Goal: Use online tool/utility: Utilize a website feature to perform a specific function

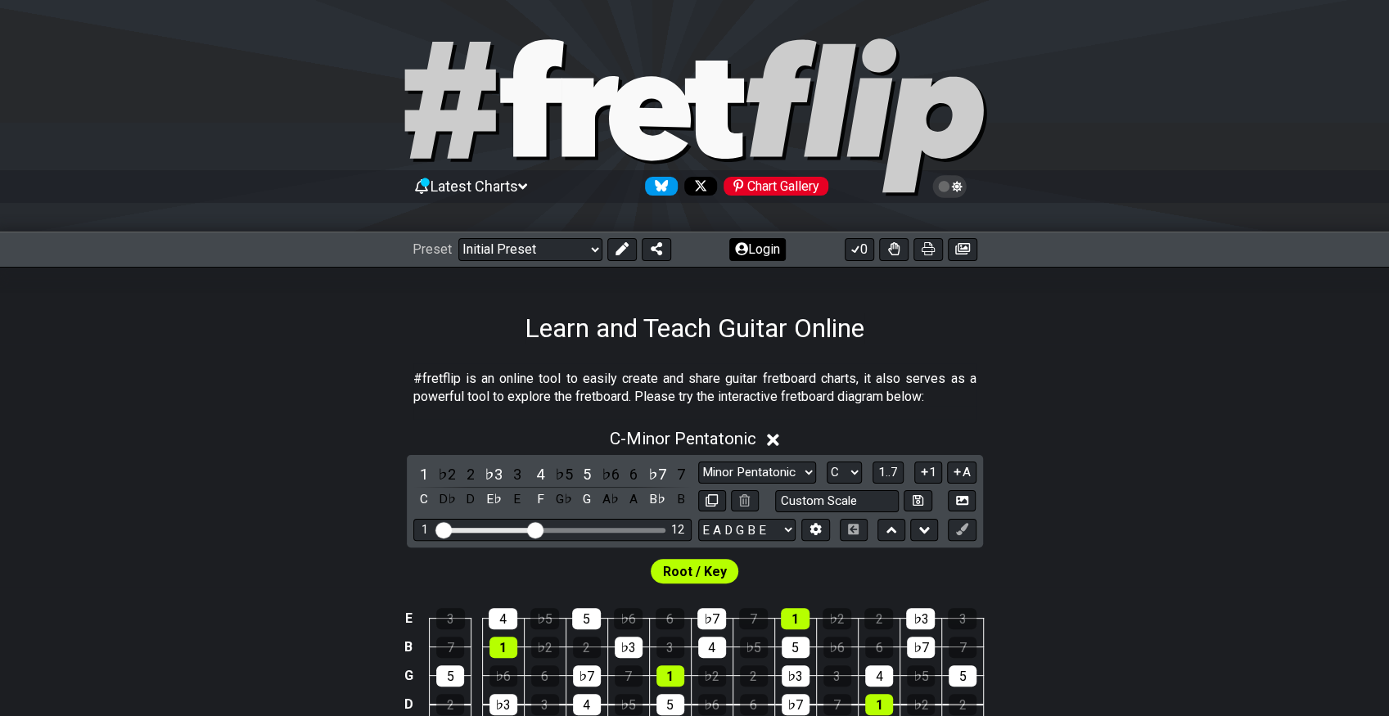
click at [747, 252] on button "Login" at bounding box center [757, 249] width 56 height 23
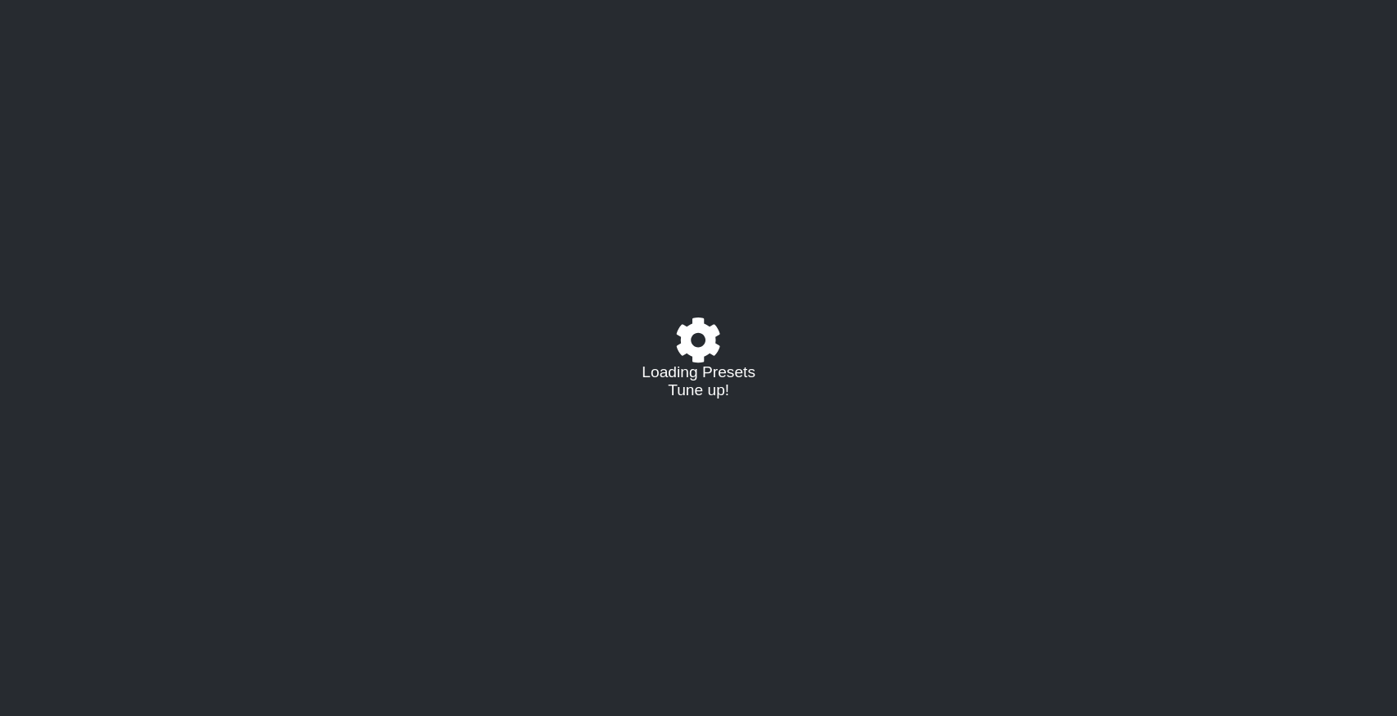
select select "C"
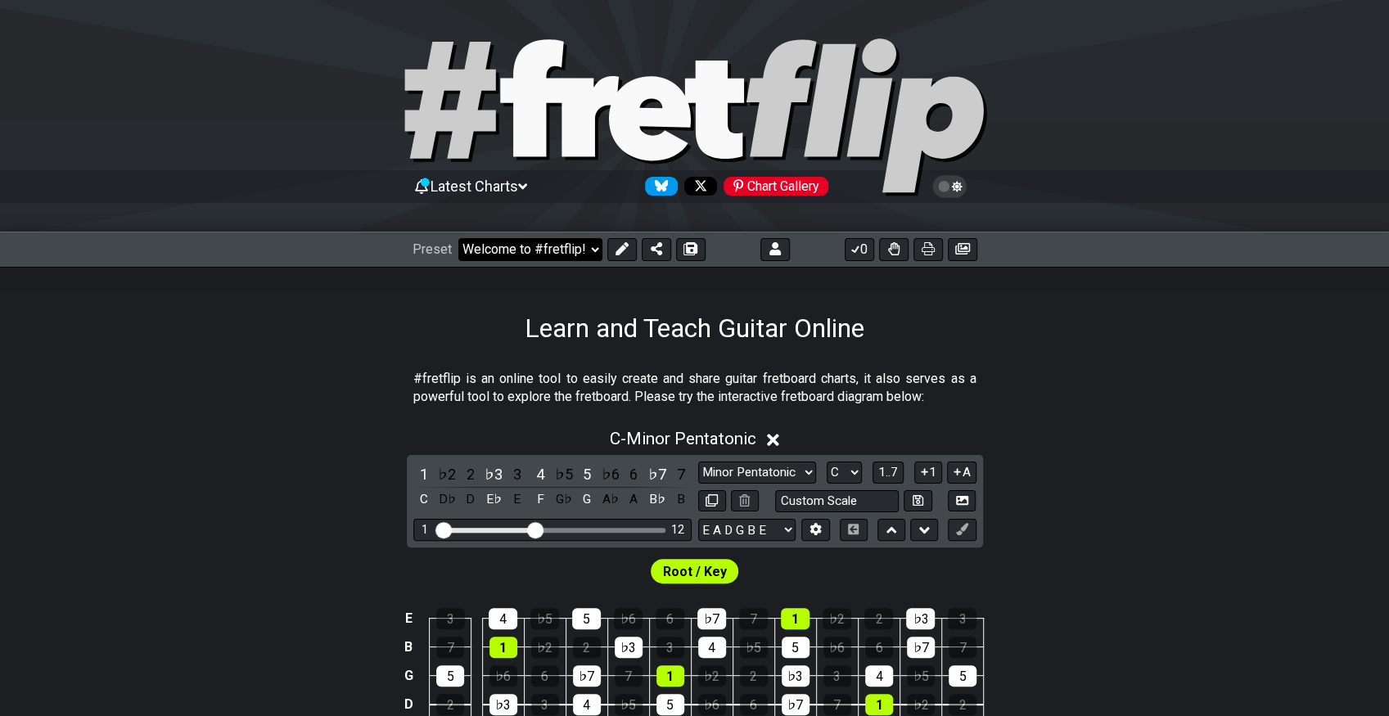
click at [546, 248] on select "Welcome to #fretflip! Initial Preset Custom Preset 7 str G standard Open Bb ext…" at bounding box center [530, 249] width 144 height 23
click at [458, 238] on select "Welcome to #fretflip! Initial Preset Custom Preset 7 str G standard Open Bb ext…" at bounding box center [530, 249] width 144 height 23
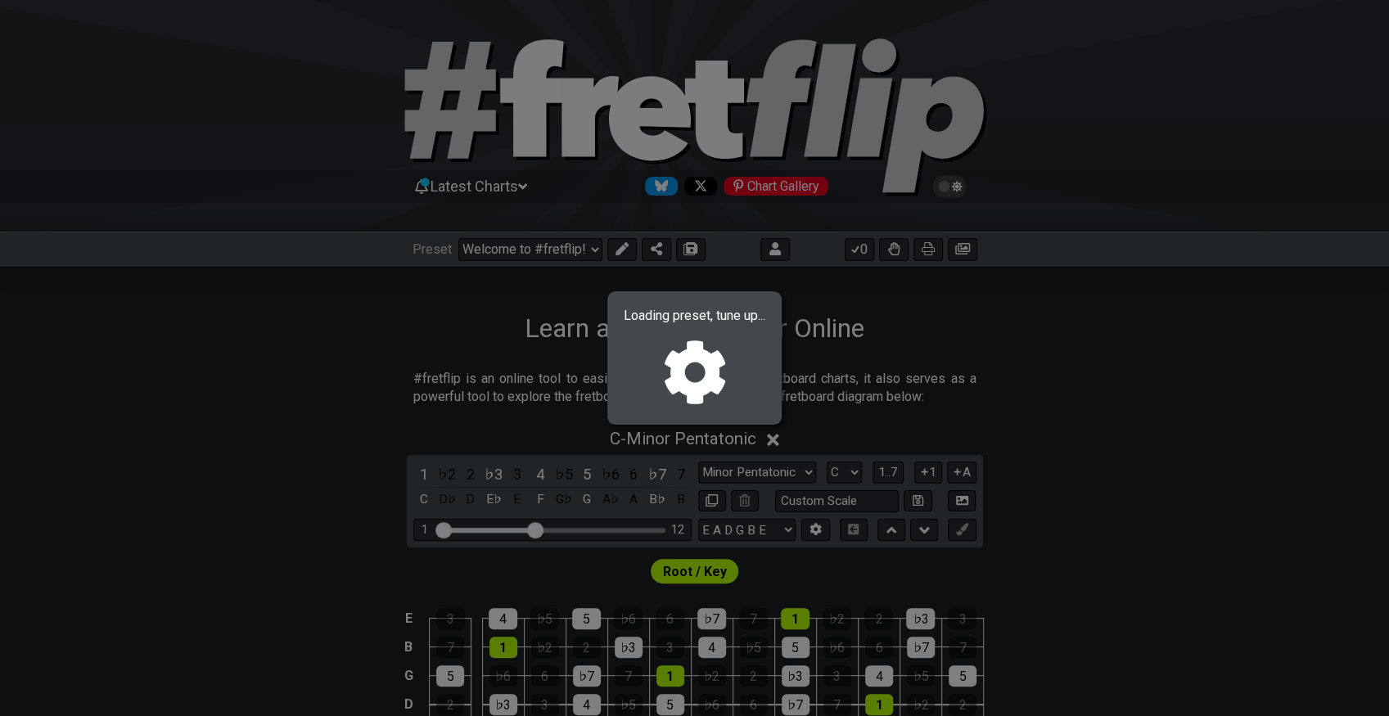
select select "/023551606881"
select select "Major / [PERSON_NAME]"
select select "Bb F Bb Eb F Bb"
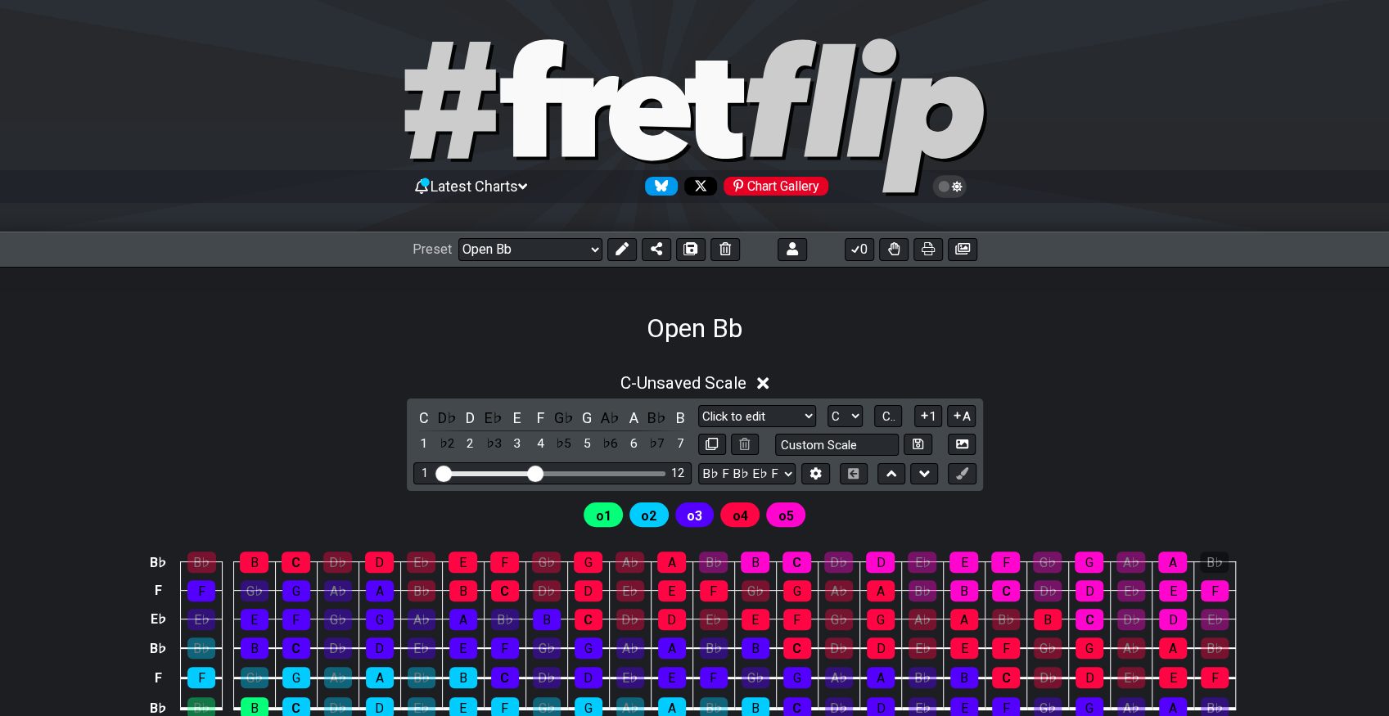
scroll to position [182, 0]
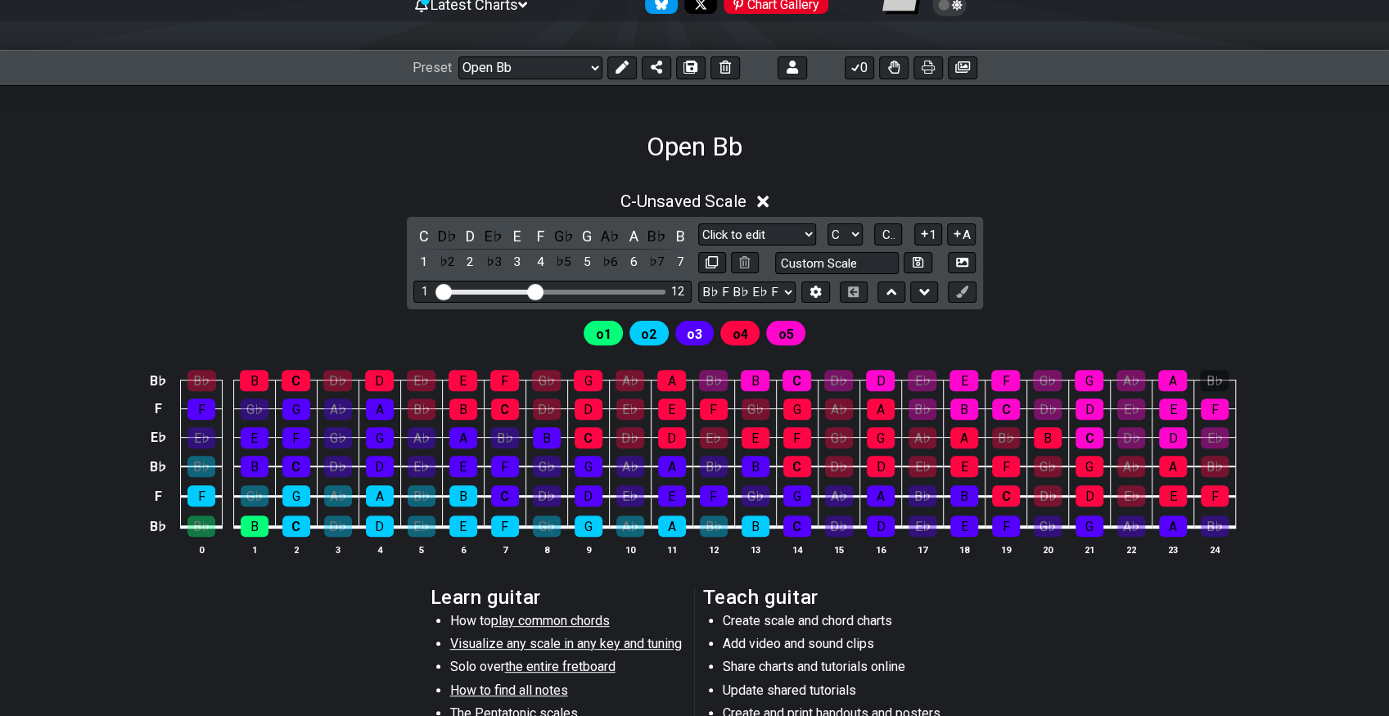
drag, startPoint x: 1309, startPoint y: 228, endPoint x: 1299, endPoint y: 228, distance: 10.7
click at [1306, 228] on div "C - Unsaved Scale C D♭ D E♭ E F G♭ G A♭ A B♭ B 1 ♭2 2 ♭3 3 4 ♭5 5 ♭6 6 ♭7 7 Maj…" at bounding box center [694, 381] width 1389 height 398
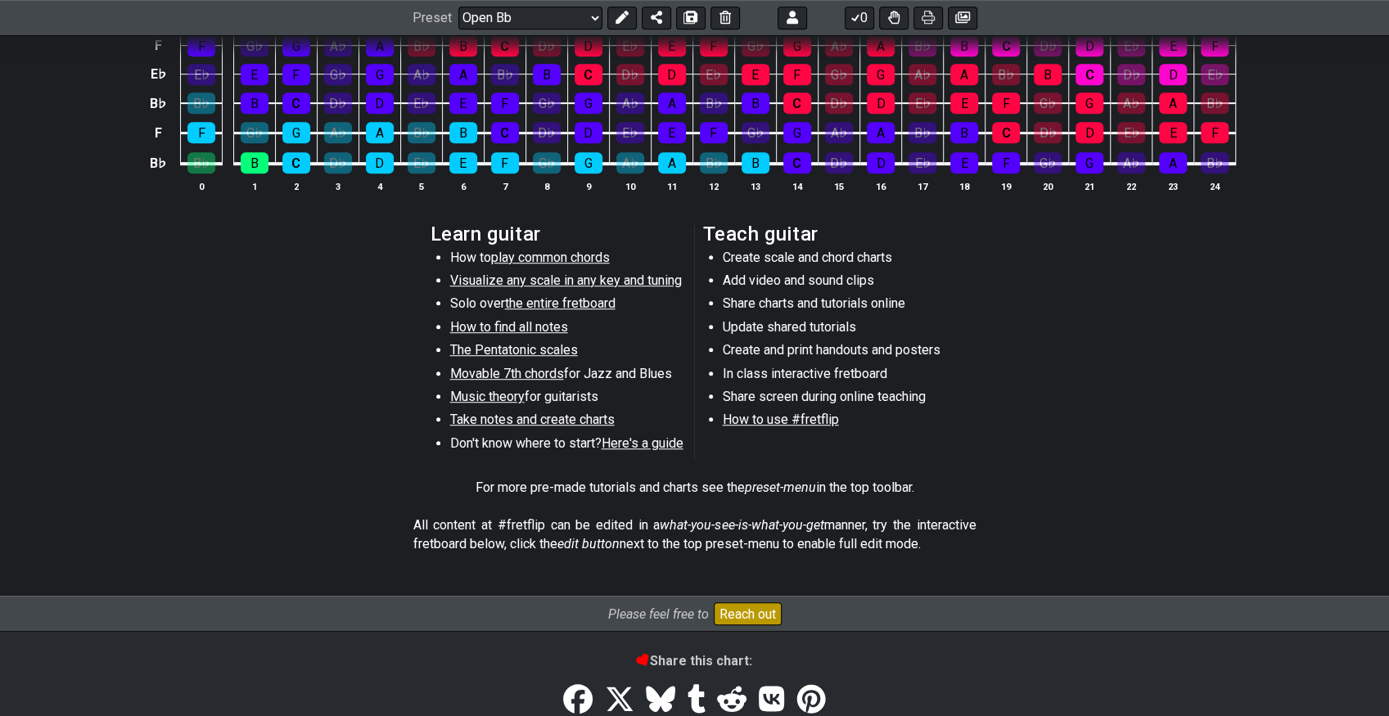
scroll to position [363, 0]
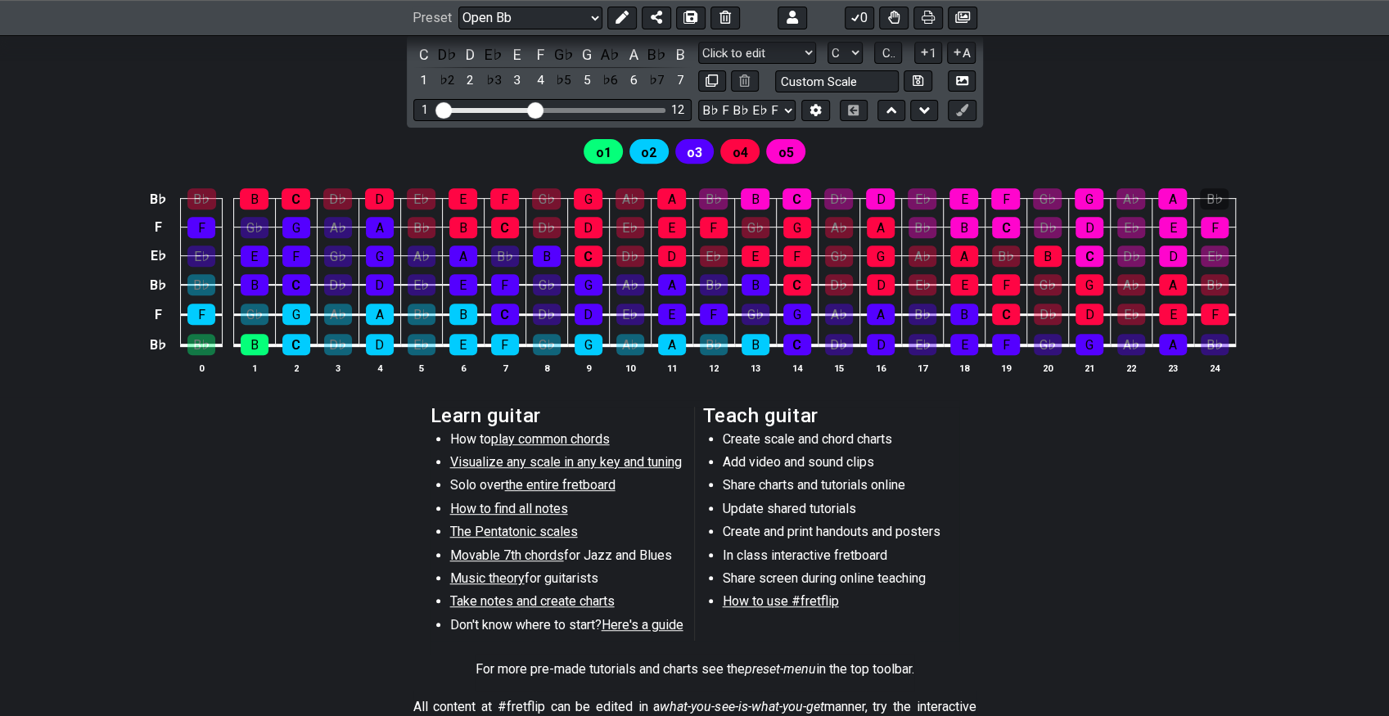
click at [1323, 565] on section "Learn guitar How to play common chords Visualize any scale in any key and tunin…" at bounding box center [694, 527] width 1389 height 254
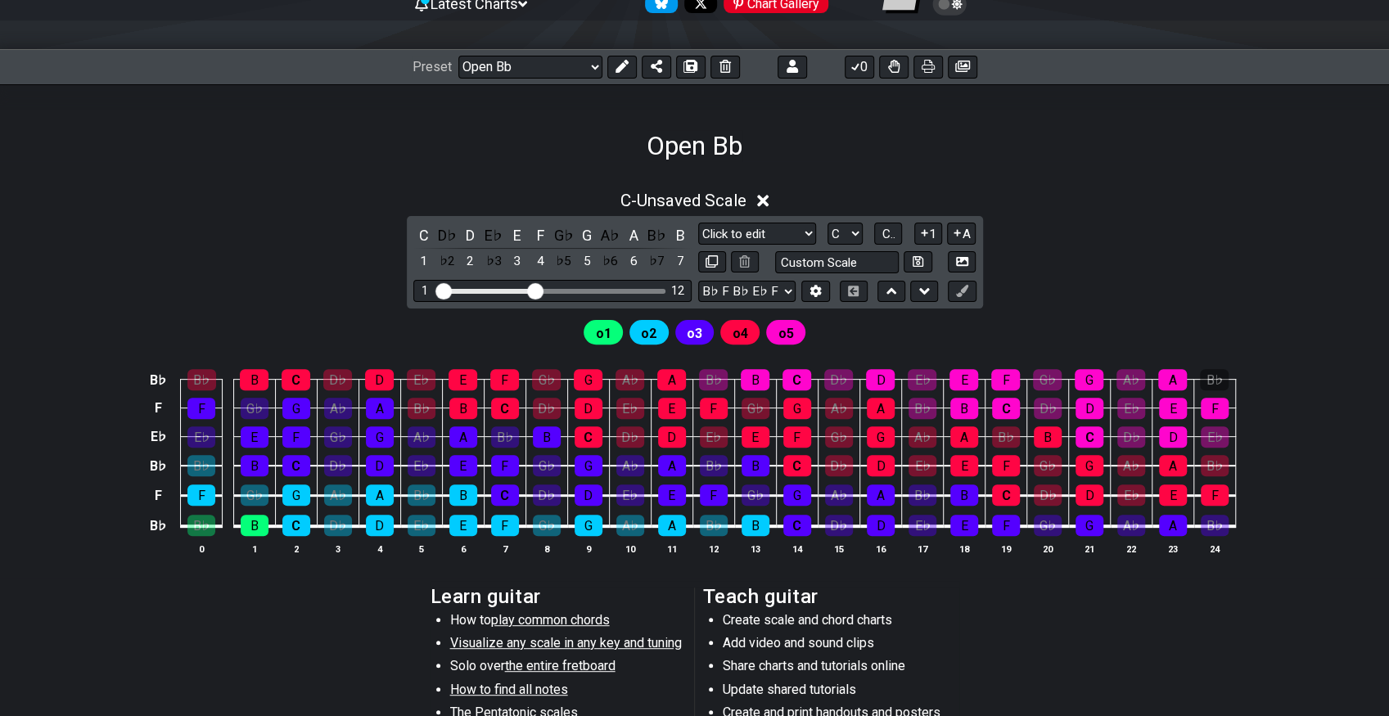
scroll to position [182, 0]
click at [1215, 252] on div "C - Unsaved Scale C D♭ D E♭ E F G♭ G A♭ A B♭ B 1 ♭2 2 ♭3 3 4 ♭5 5 ♭6 6 ♭7 7 Maj…" at bounding box center [694, 381] width 1389 height 398
click at [205, 243] on div "C - Unsaved Scale C D♭ D E♭ E F G♭ G A♭ A B♭ B 1 ♭2 2 ♭3 3 4 ♭5 5 ♭6 6 ♭7 7 Maj…" at bounding box center [694, 381] width 1389 height 398
click at [237, 190] on div "C - Unsaved Scale" at bounding box center [694, 197] width 1389 height 30
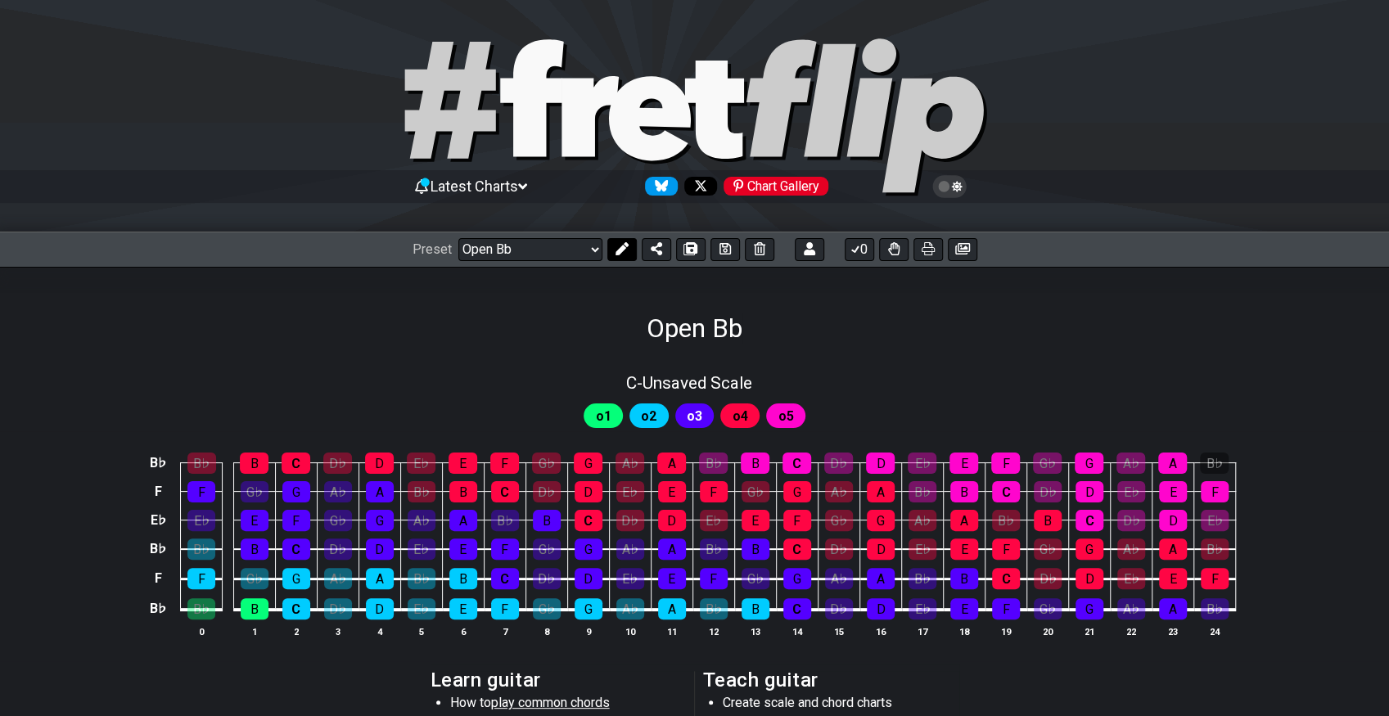
click at [619, 246] on icon at bounding box center [621, 248] width 13 height 13
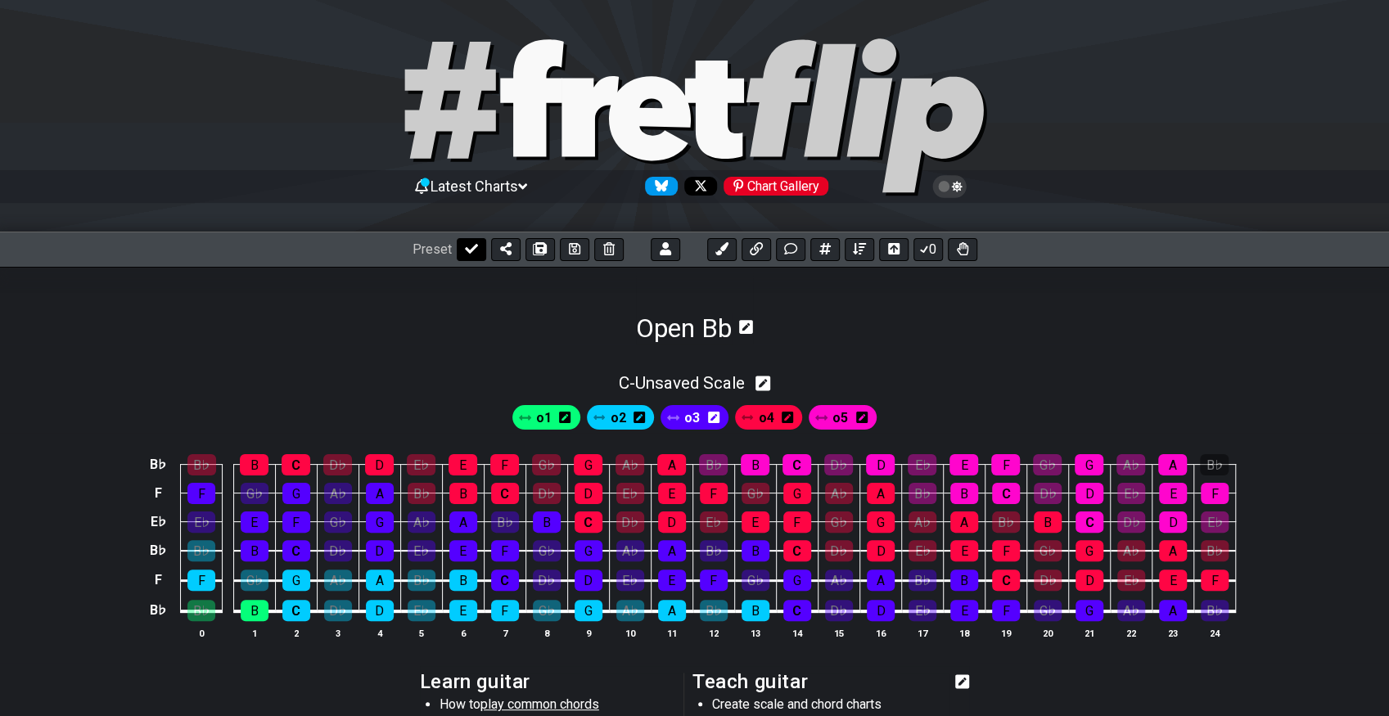
click at [460, 249] on button at bounding box center [471, 249] width 29 height 23
select select "/023551606881"
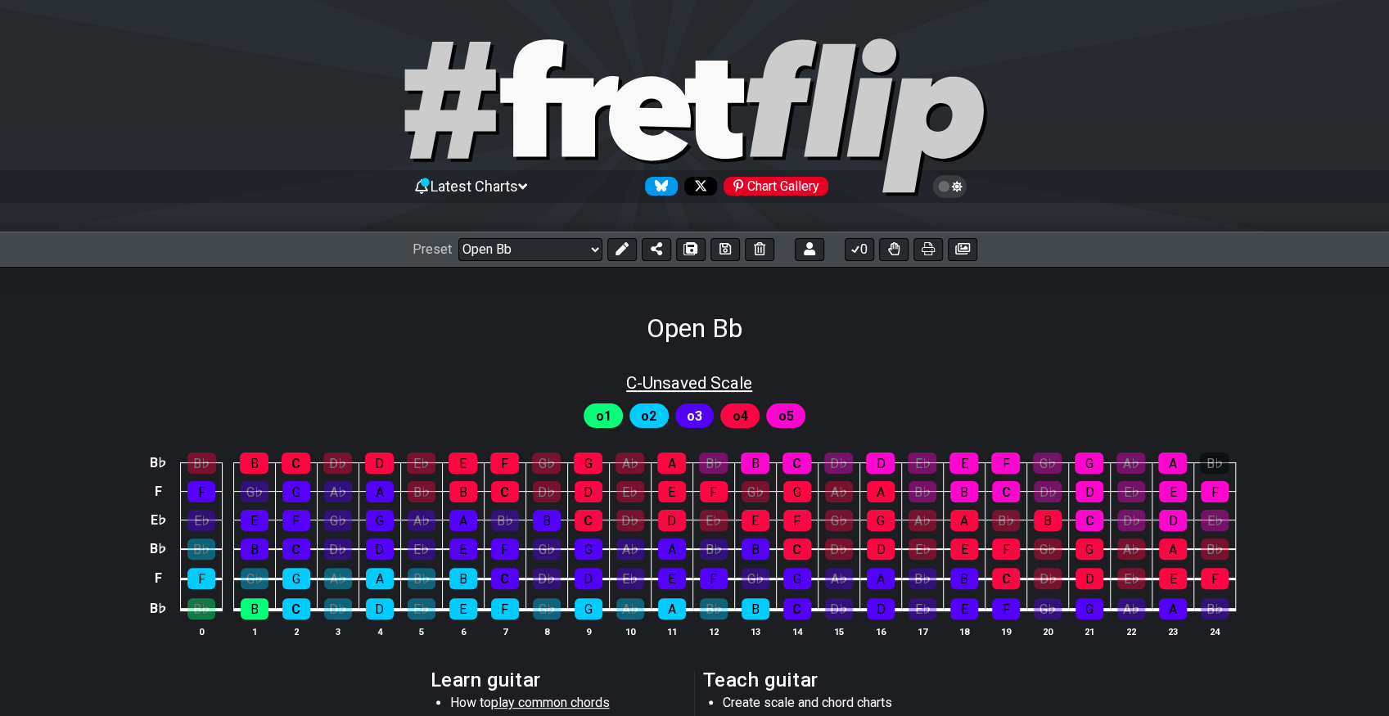
click at [687, 378] on span "C - Unsaved Scale" at bounding box center [689, 383] width 126 height 20
select select "C"
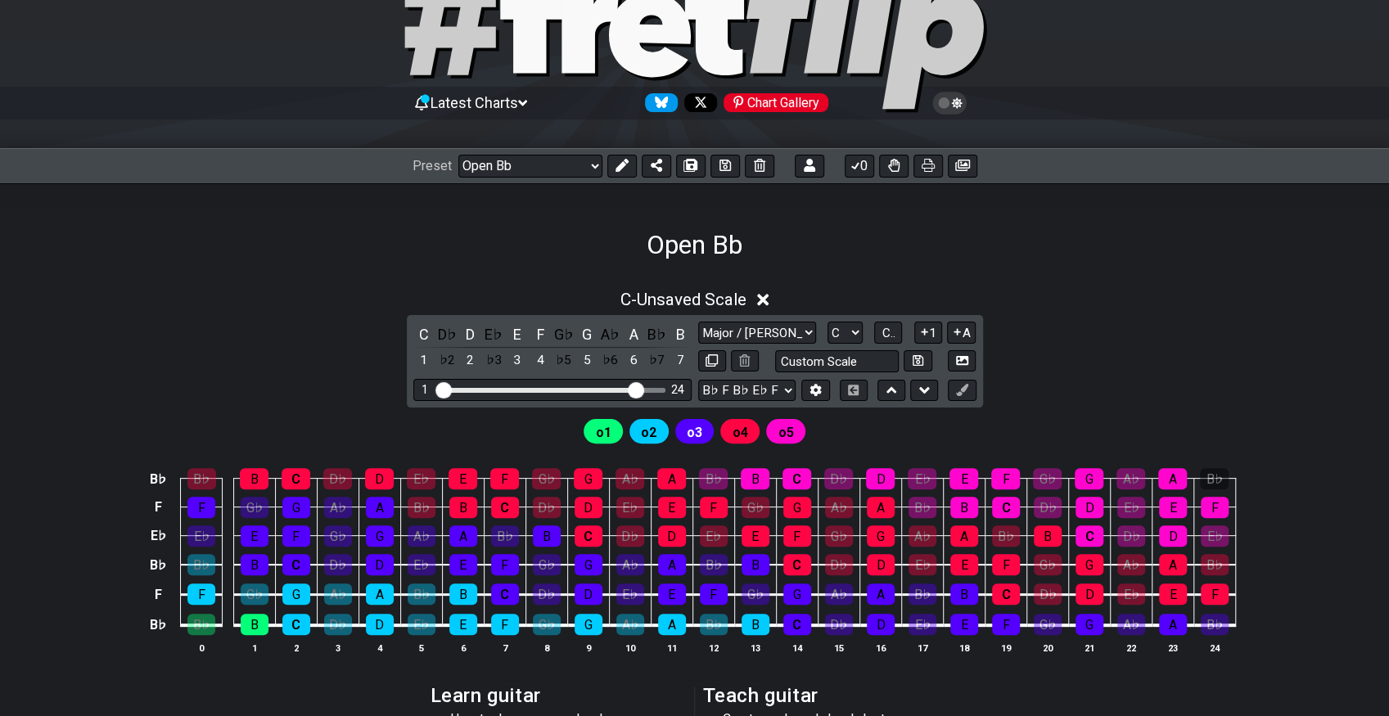
scroll to position [182, 0]
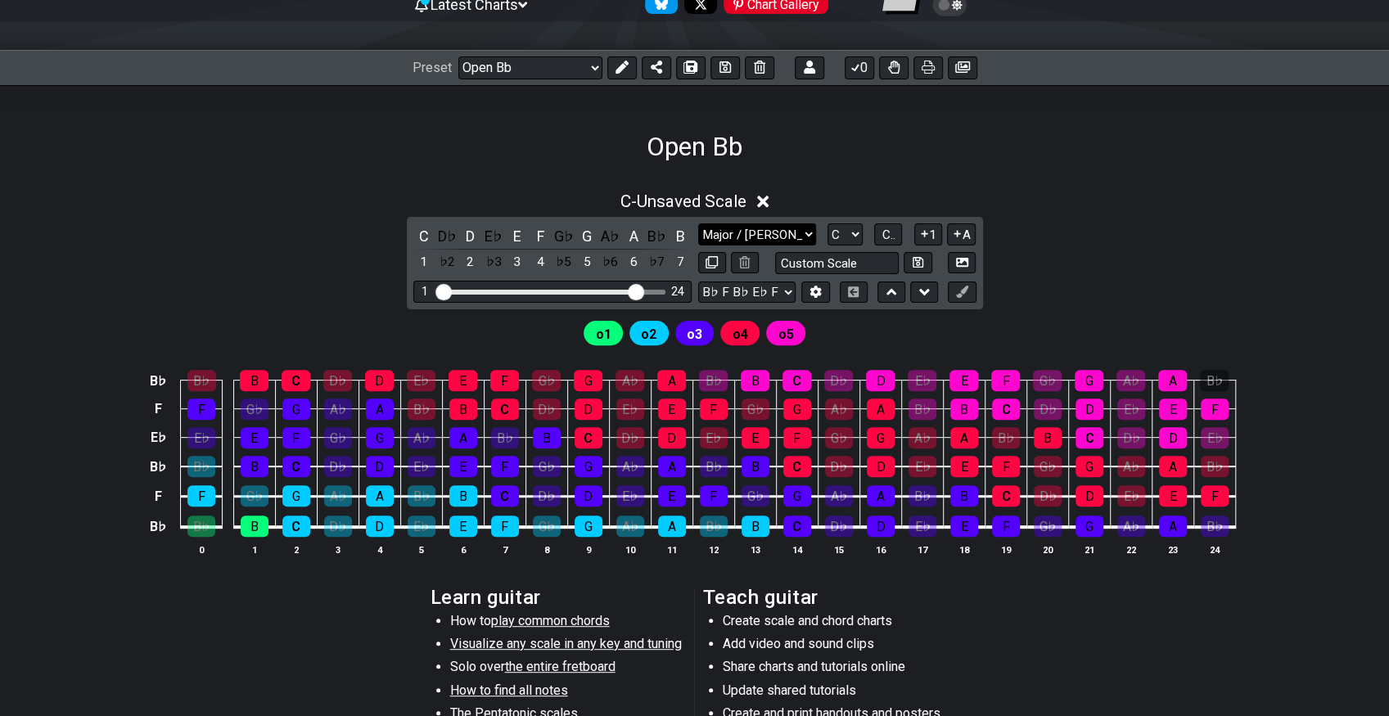
click at [766, 229] on select "Major / [PERSON_NAME] to edit Minor Pentatonic Major Pentatonic Minor Blues Maj…" at bounding box center [757, 234] width 118 height 22
click at [698, 223] on select "Major / [PERSON_NAME] to edit Minor Pentatonic Major Pentatonic Minor Blues Maj…" at bounding box center [757, 234] width 118 height 22
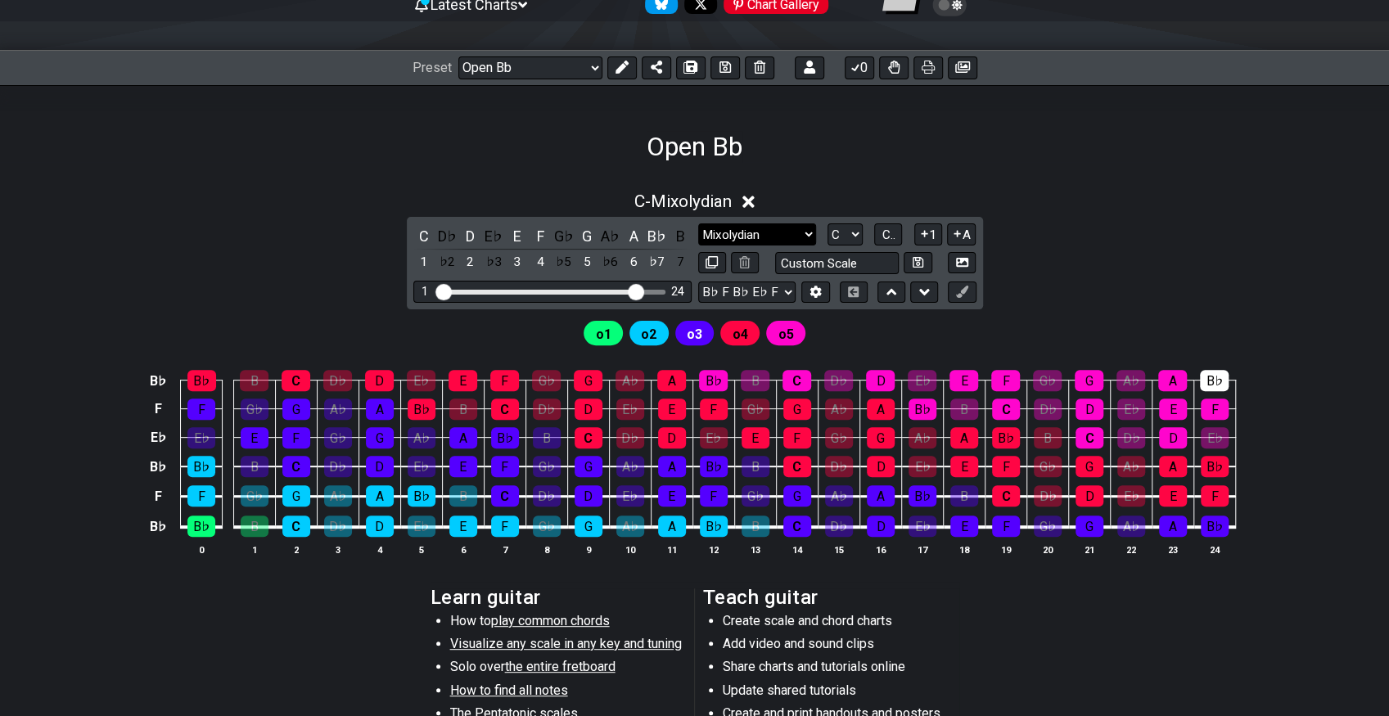
click at [780, 226] on select "Major / [PERSON_NAME] to edit Minor Pentatonic Major Pentatonic Minor Blues Maj…" at bounding box center [757, 234] width 118 height 22
select select "Minor / Aeolian"
click at [698, 223] on select "Major / [PERSON_NAME] to edit Minor Pentatonic Major Pentatonic Minor Blues Maj…" at bounding box center [757, 234] width 118 height 22
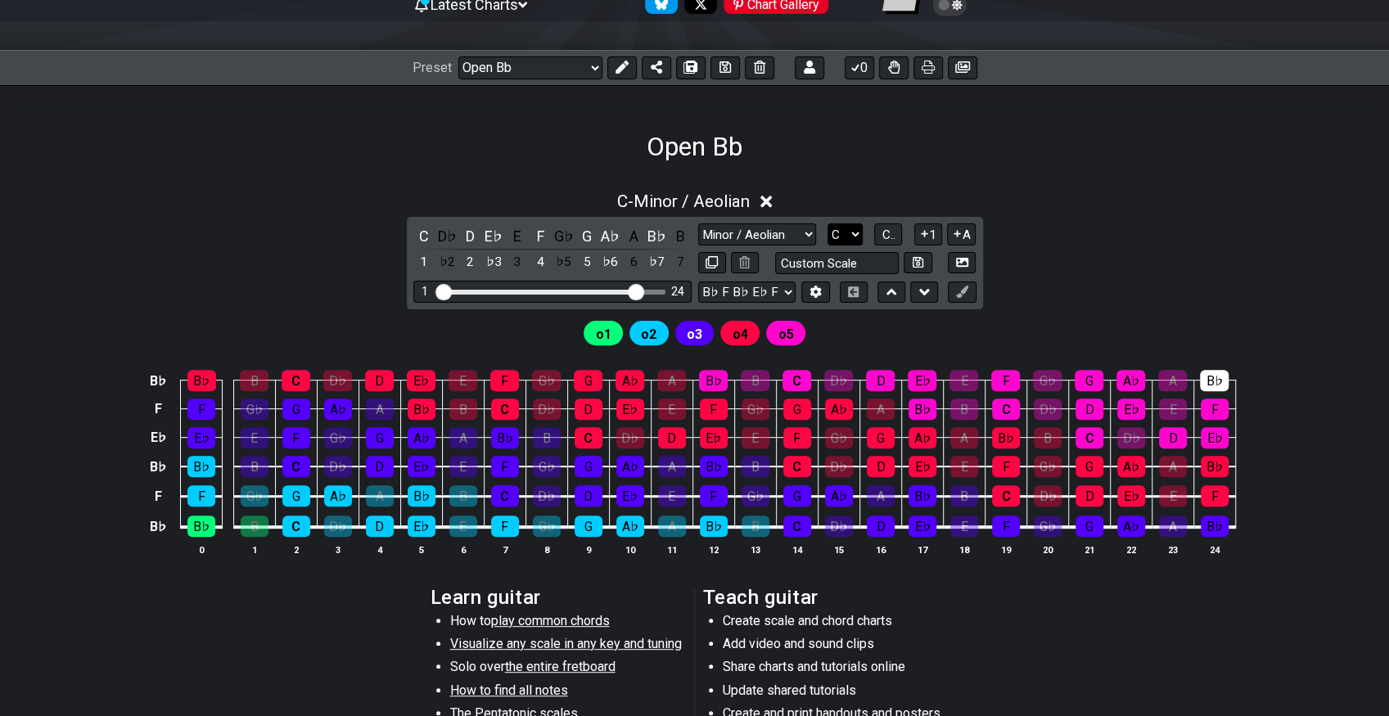
click at [844, 236] on select "A♭ A A♯ B♭ B C C♯ D♭ D D♯ E♭ E F F♯ G♭ G G♯" at bounding box center [844, 234] width 35 height 22
select select "Bb"
click at [827, 223] on select "A♭ A A♯ B♭ B C C♯ D♭ D D♯ E♭ E F F♯ G♭ G G♯" at bounding box center [844, 234] width 35 height 22
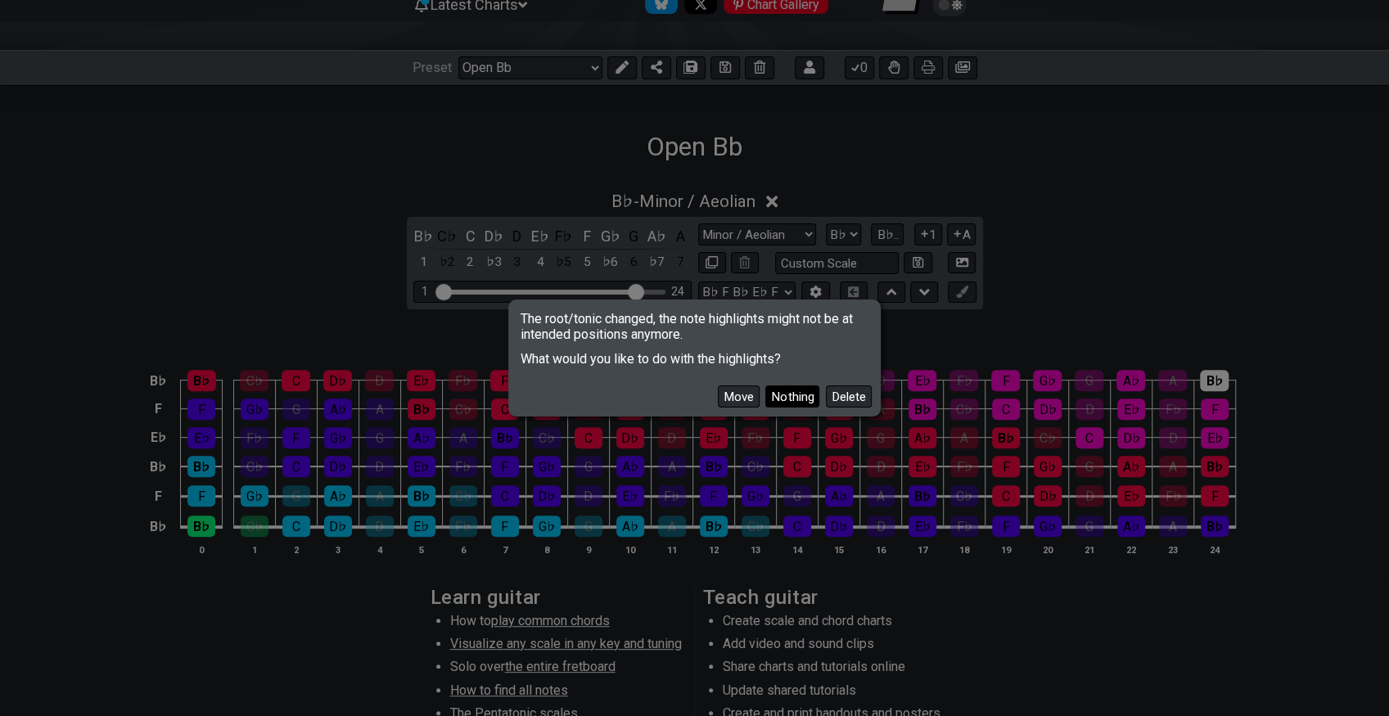
click at [795, 399] on button "Nothing" at bounding box center [792, 396] width 54 height 22
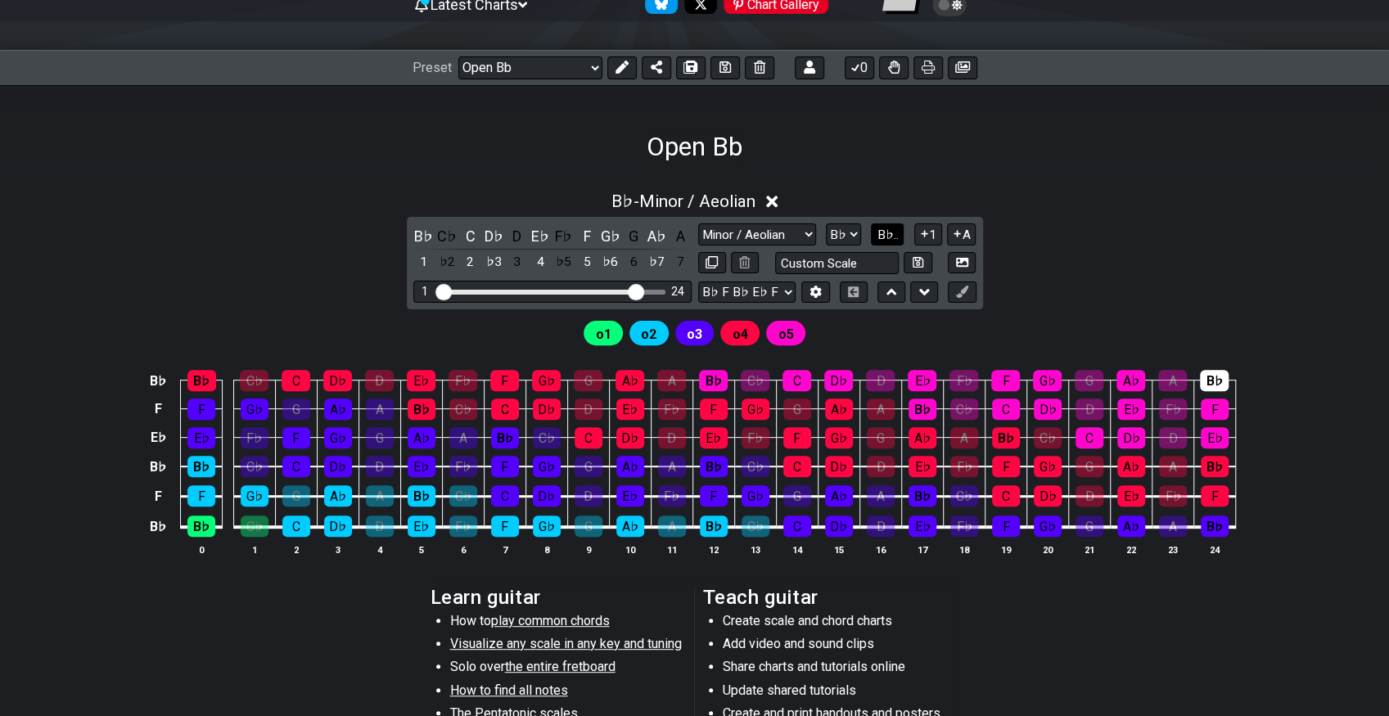
click at [894, 233] on span "B♭.." at bounding box center [887, 235] width 21 height 15
click at [836, 239] on select "A♭ A A♯ B♭ B C C♯ D♭ D D♯ E♭ E F F♯ G♭ G G♯" at bounding box center [844, 234] width 35 height 22
click at [840, 230] on select "A♭ A A♯ B♭ B C C♯ D♭ D D♯ E♭ E F F♯ G♭ G G♯" at bounding box center [844, 234] width 35 height 22
click at [878, 230] on span "1..7" at bounding box center [888, 235] width 20 height 15
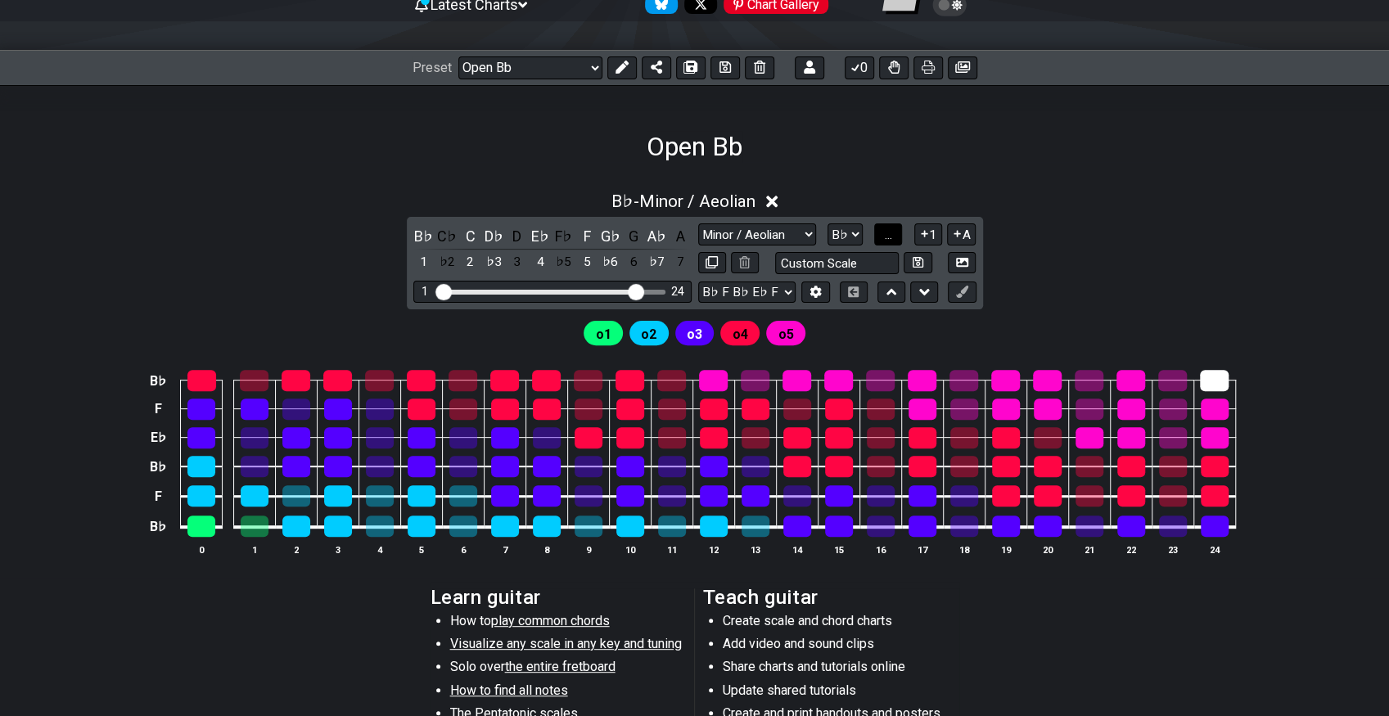
click at [878, 230] on button "..." at bounding box center [888, 234] width 28 height 22
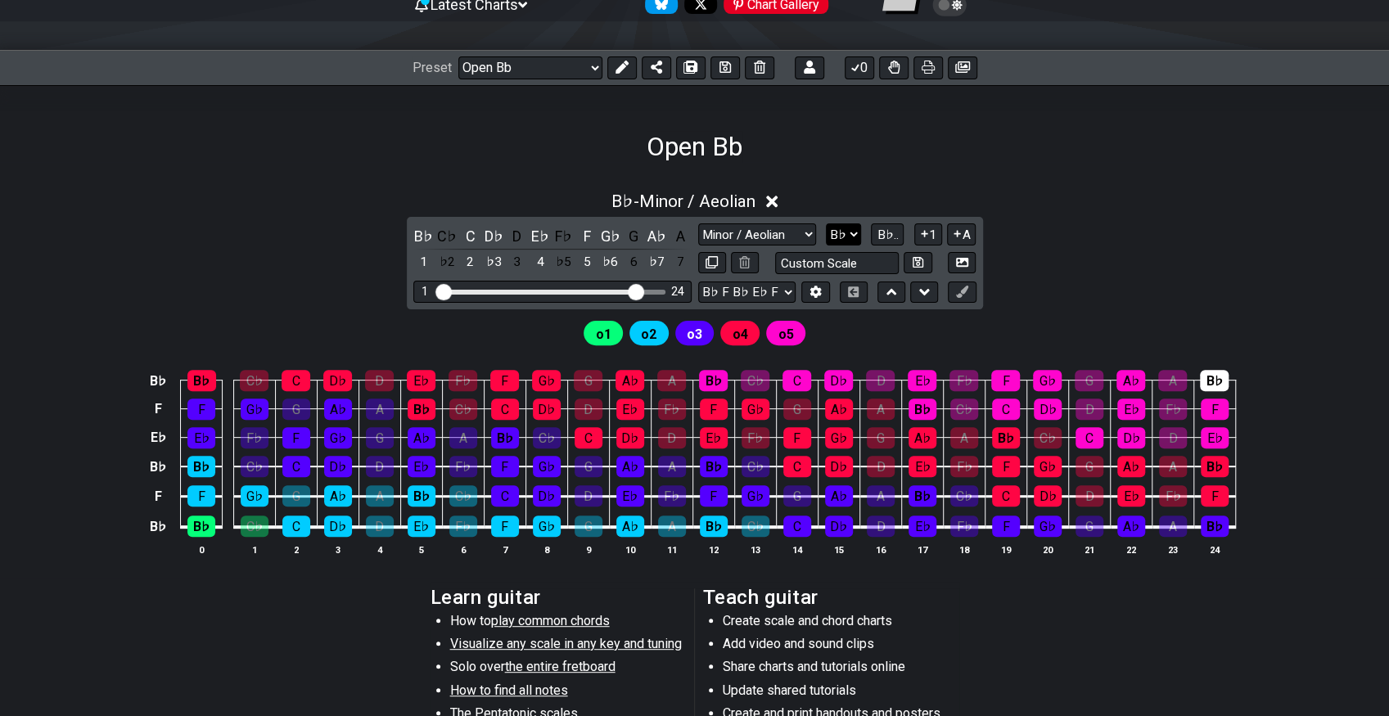
click at [853, 241] on select "A♭ A A♯ B♭ B C C♯ D♭ D D♯ E♭ E F F♯ G♭ G G♯" at bounding box center [843, 234] width 35 height 22
click at [872, 237] on button "B♭.." at bounding box center [887, 234] width 33 height 22
click at [191, 249] on div "B♭ - Minor / Aeolian 1 ♭2 2 ♭3 3 4 ♭5 5 ♭6 6 ♭7 7 B♭ C♭ C D♭ D E♭ F♭ F G♭ G A♭ …" at bounding box center [694, 381] width 1389 height 398
click at [151, 250] on div "B♭ - Minor / Aeolian 1 ♭2 2 ♭3 3 4 ♭5 5 ♭6 6 ♭7 7 B♭ C♭ C D♭ D E♭ F♭ F G♭ G A♭ …" at bounding box center [694, 381] width 1389 height 398
click at [204, 298] on div "B♭ - Minor / Aeolian 1 ♭2 2 ♭3 3 4 ♭5 5 ♭6 6 ♭7 7 B♭ C♭ C D♭ D E♭ F♭ F G♭ G A♭ …" at bounding box center [694, 381] width 1389 height 398
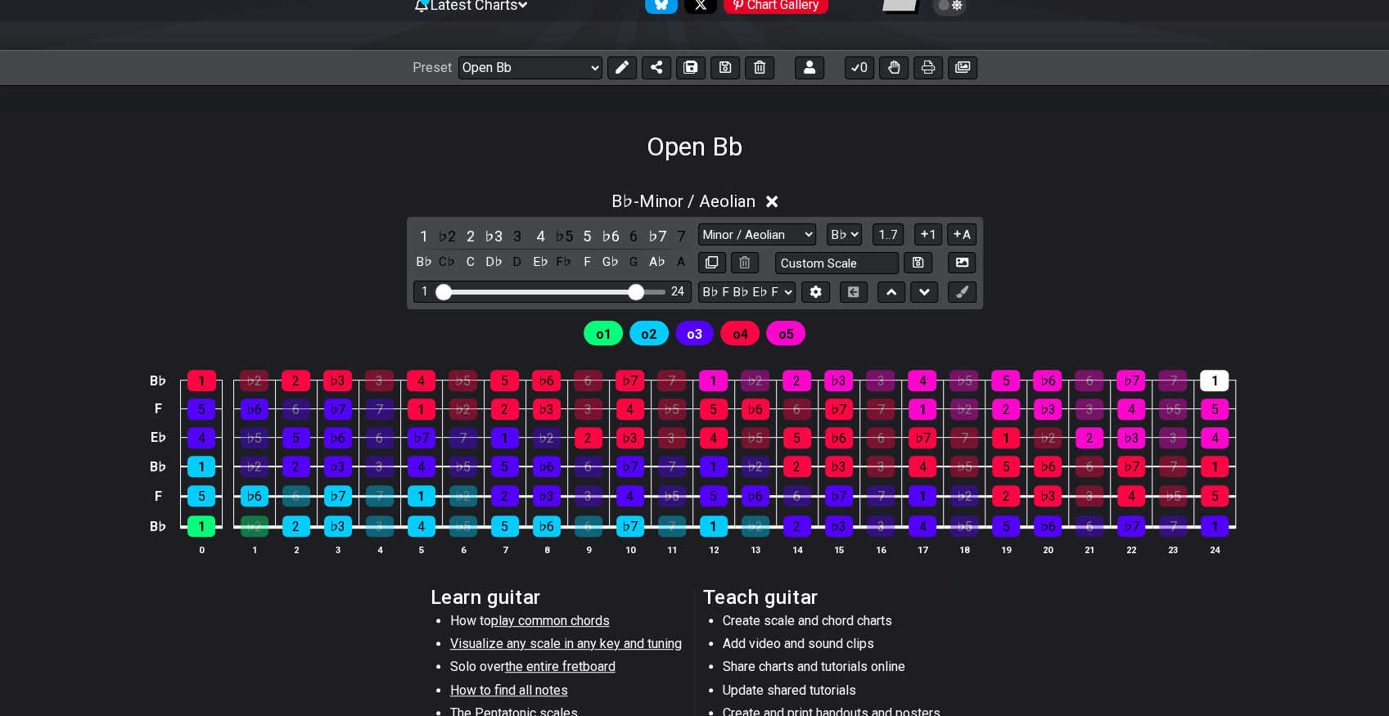
click at [180, 219] on div "B♭ - Minor / Aeolian 1 ♭2 2 ♭3 3 4 ♭5 5 ♭6 6 ♭7 7 B♭ C♭ C D♭ D E♭ F♭ F G♭ G A♭ …" at bounding box center [694, 381] width 1389 height 398
